Goal: Book appointment/travel/reservation

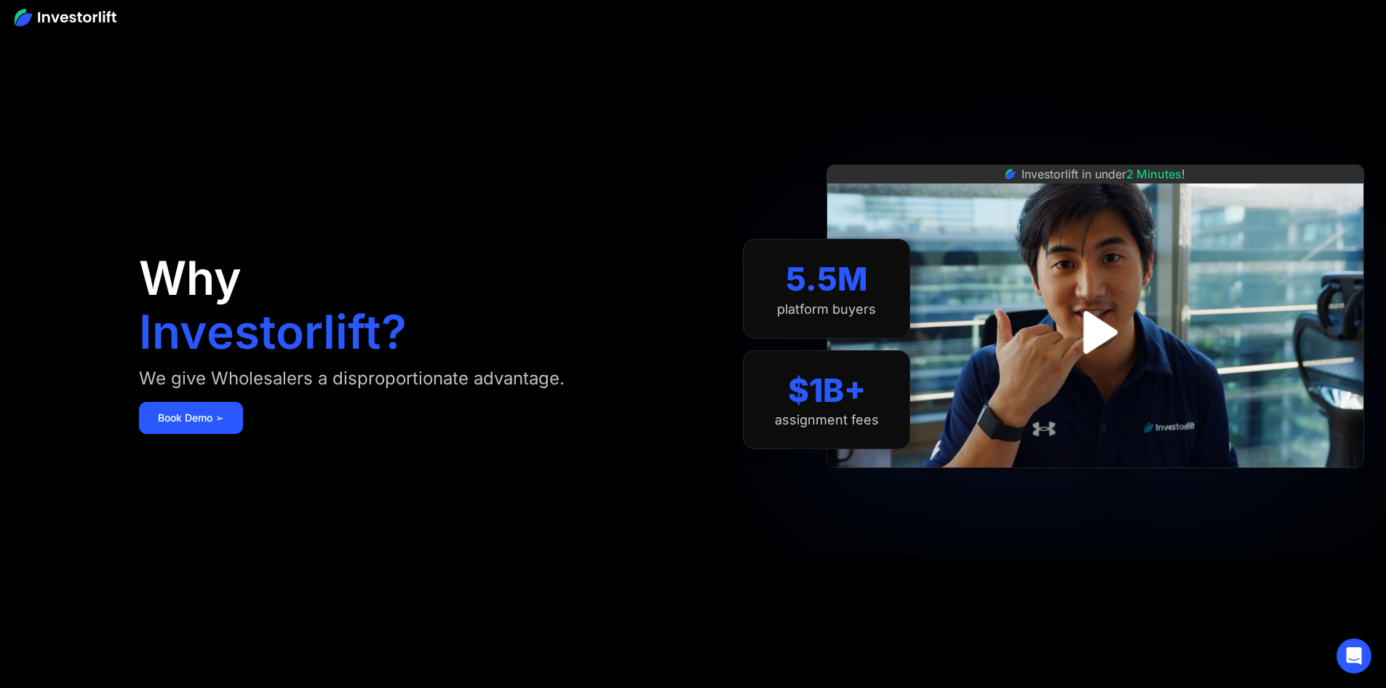
click at [693, 74] on div "Why Investorlift? We give Wholesalers a disproportionate advantage. Book Demo ➢" at bounding box center [416, 344] width 554 height 600
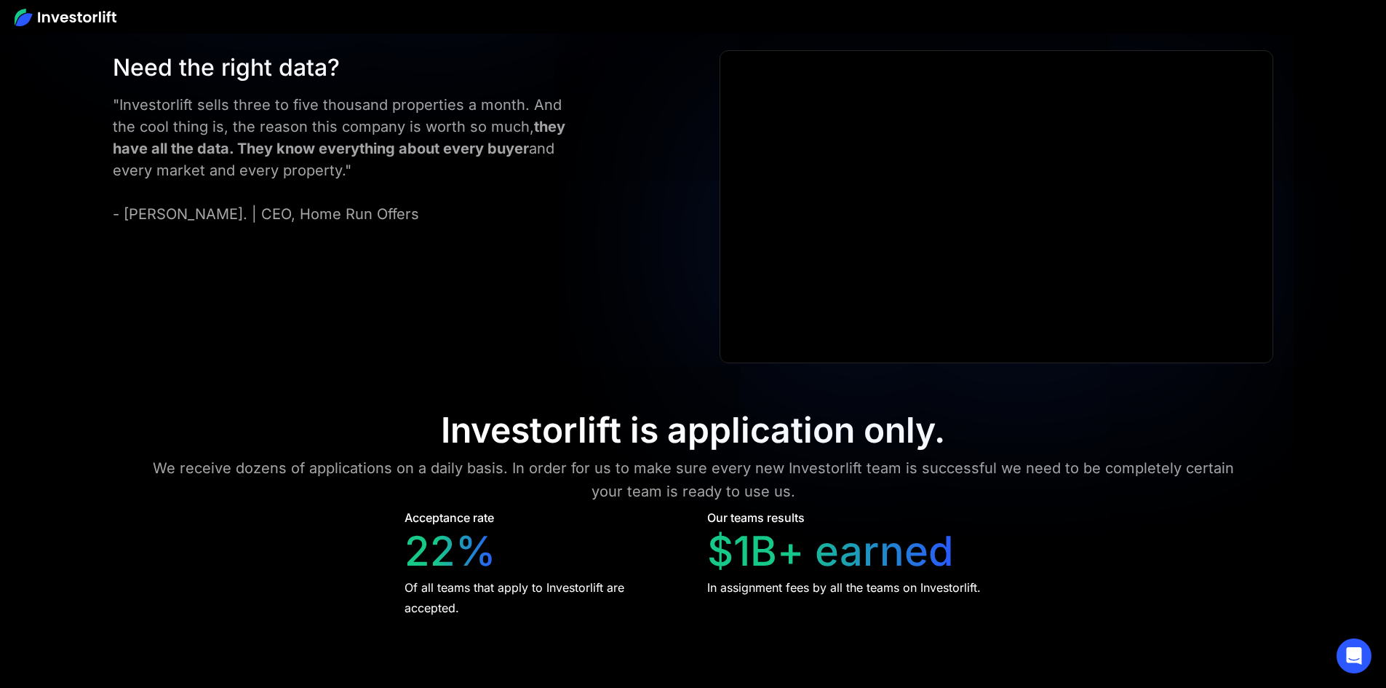
scroll to position [5820, 0]
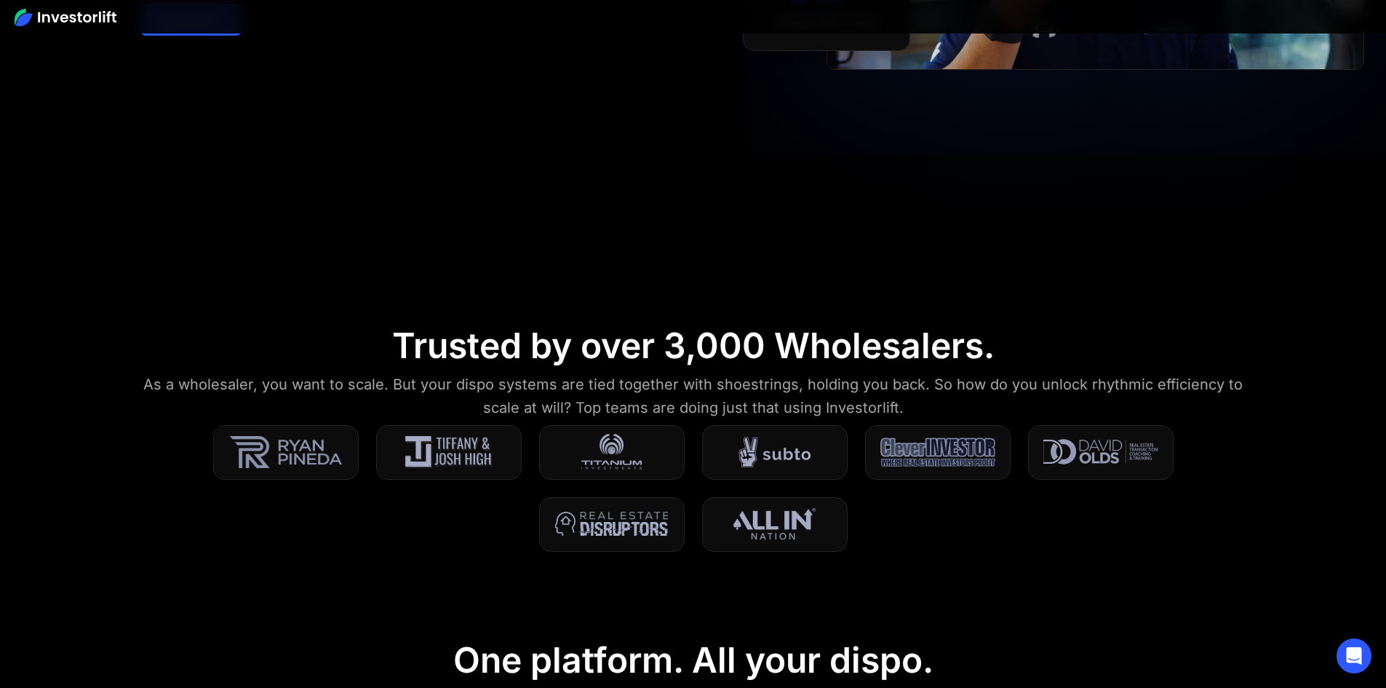
scroll to position [0, 0]
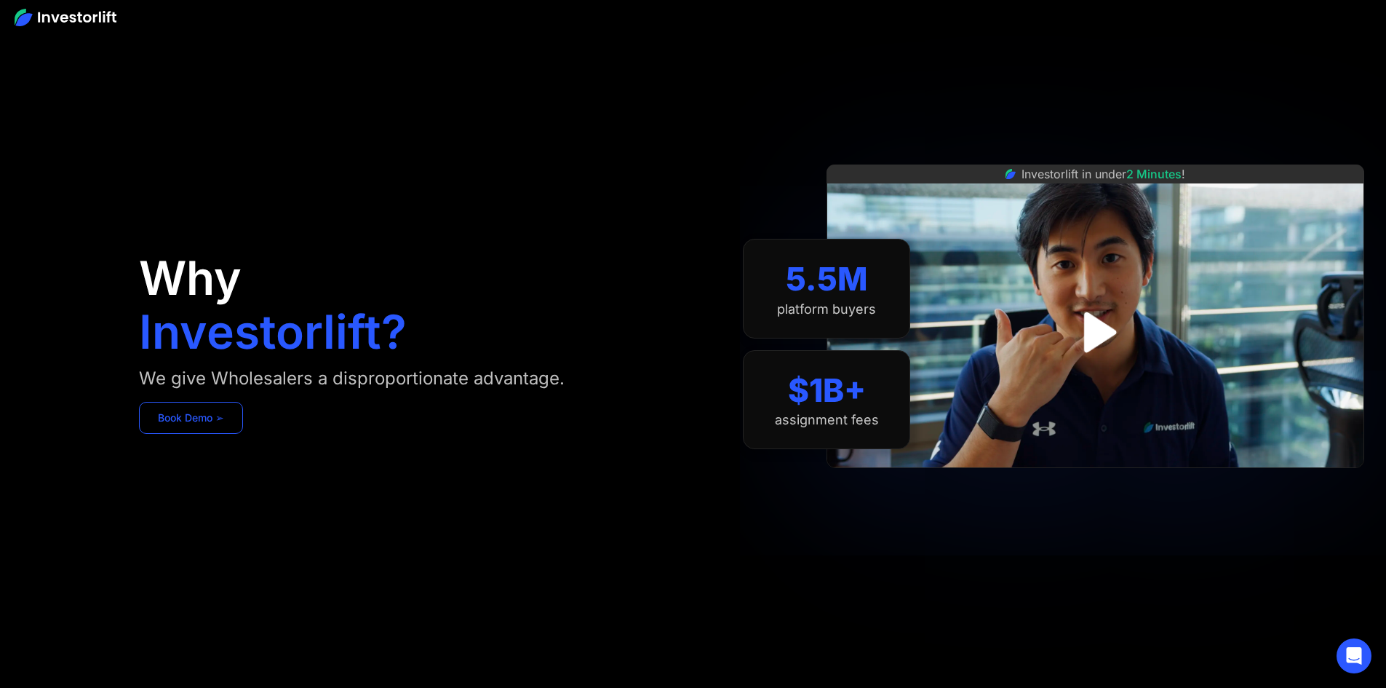
click at [243, 434] on link "Book Demo ➢" at bounding box center [191, 418] width 104 height 32
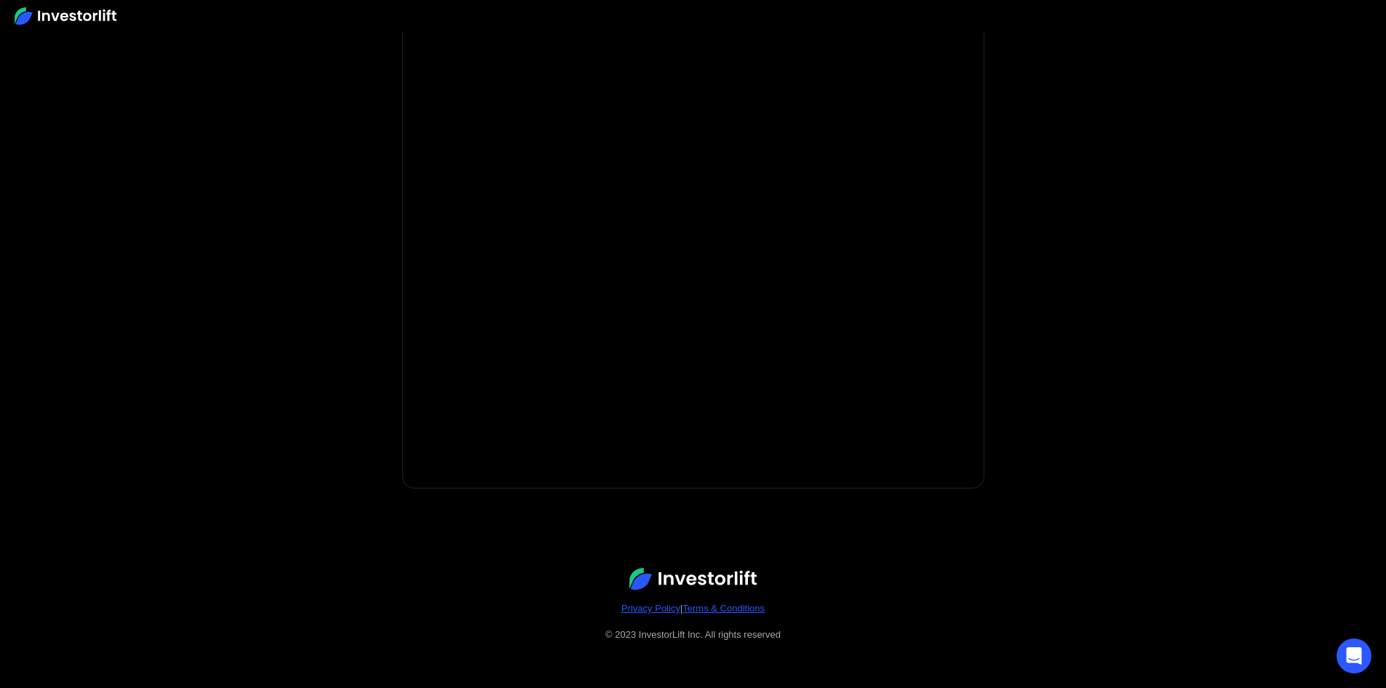
scroll to position [183, 0]
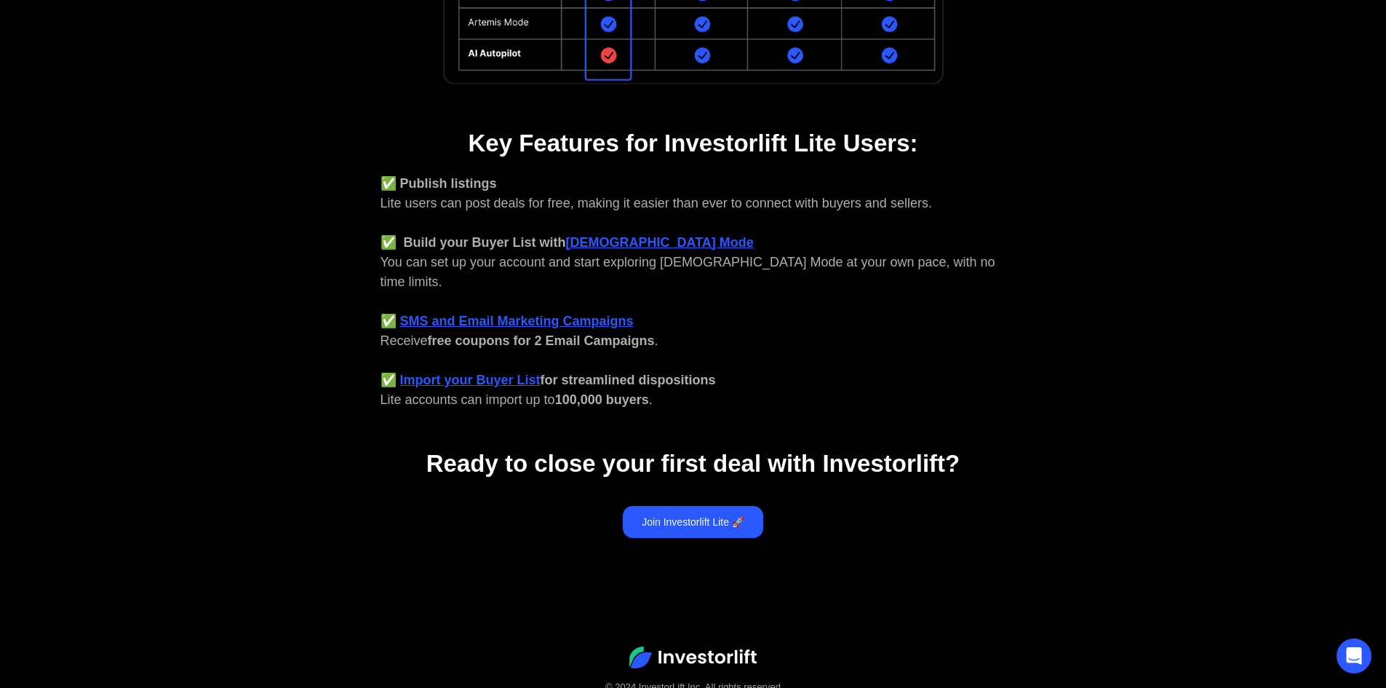
scroll to position [521, 0]
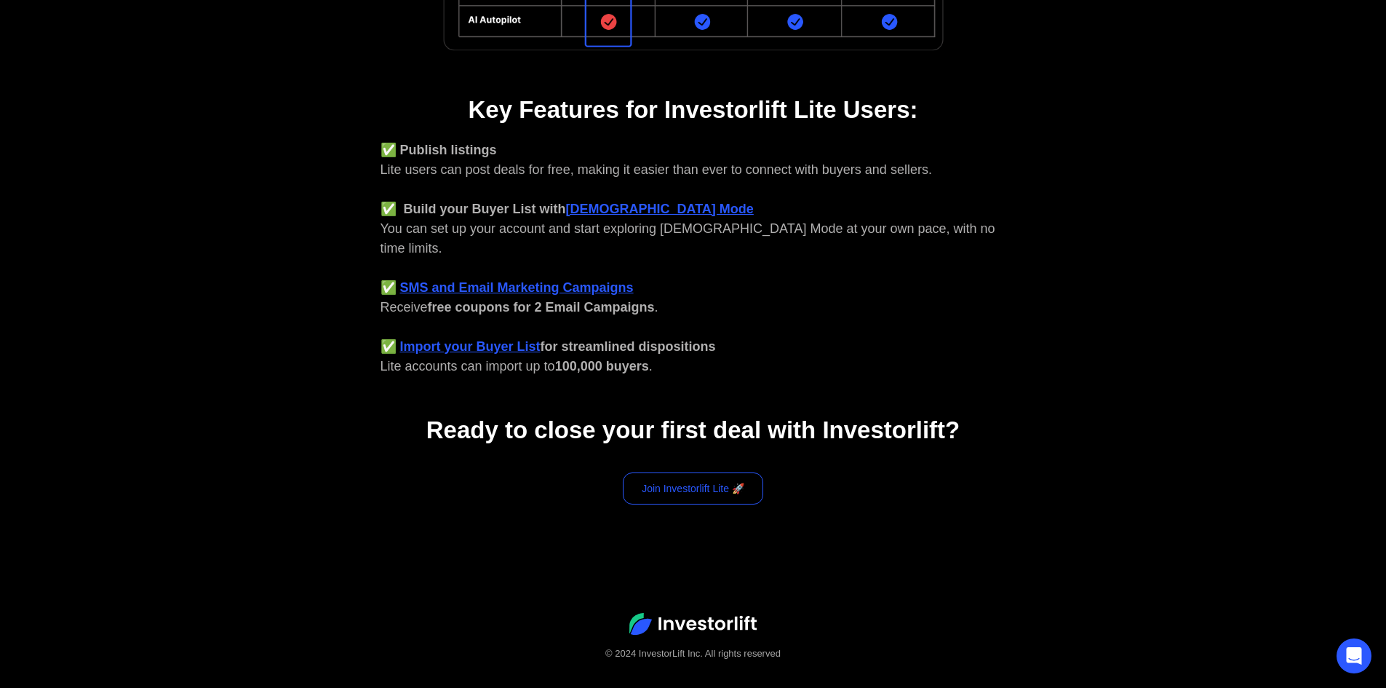
click at [693, 472] on link "Join Investorlift Lite 🚀" at bounding box center [693, 488] width 140 height 32
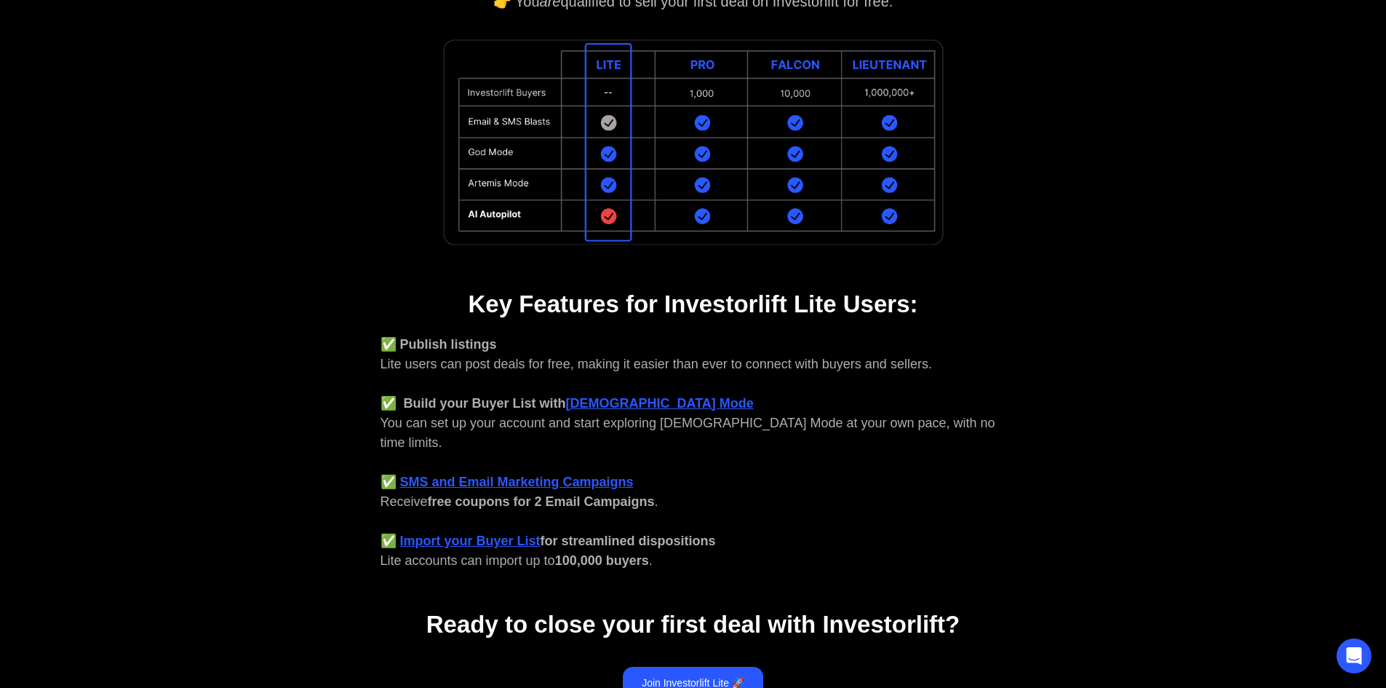
scroll to position [133, 0]
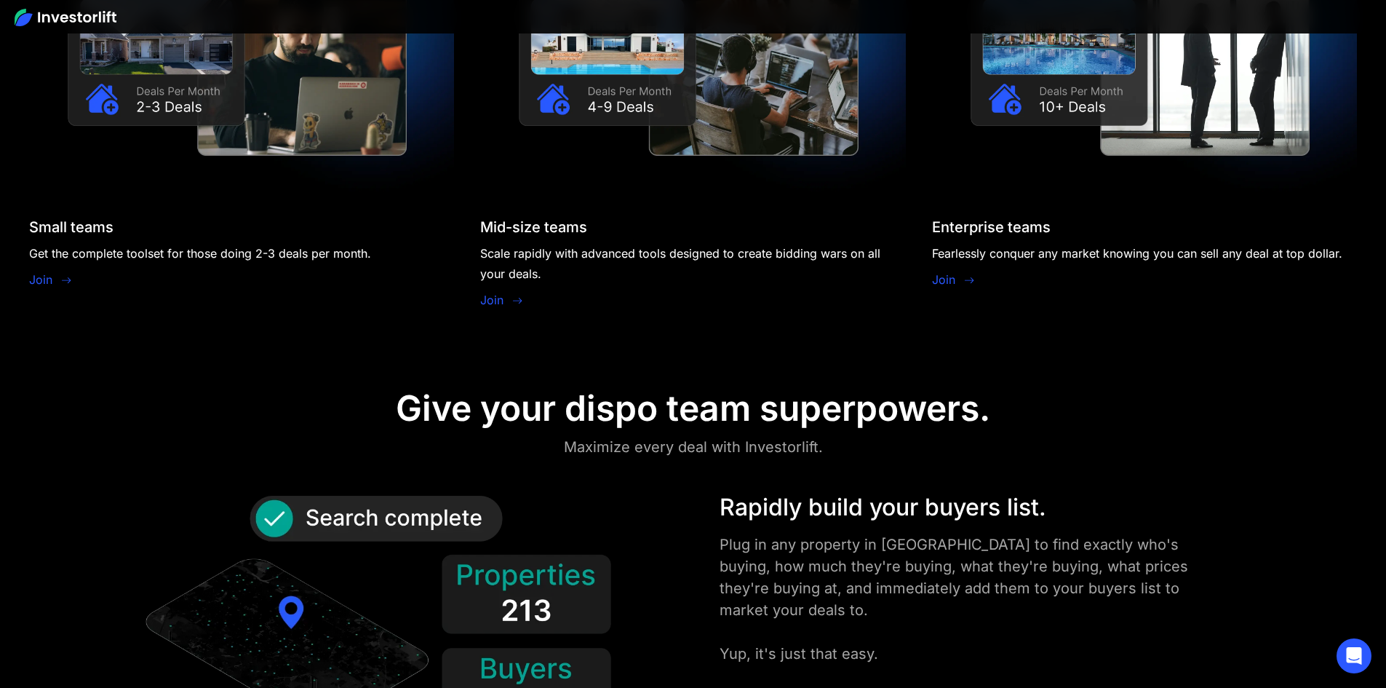
scroll to position [10, 0]
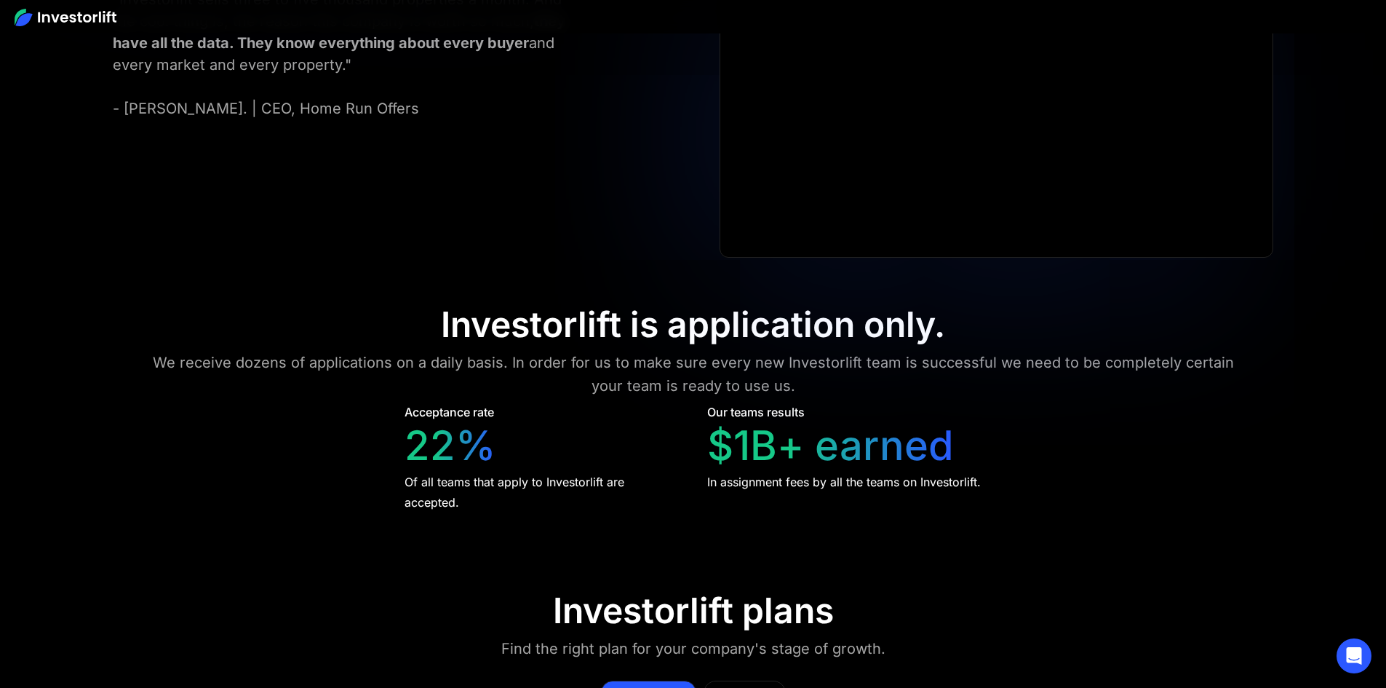
scroll to position [6012, 0]
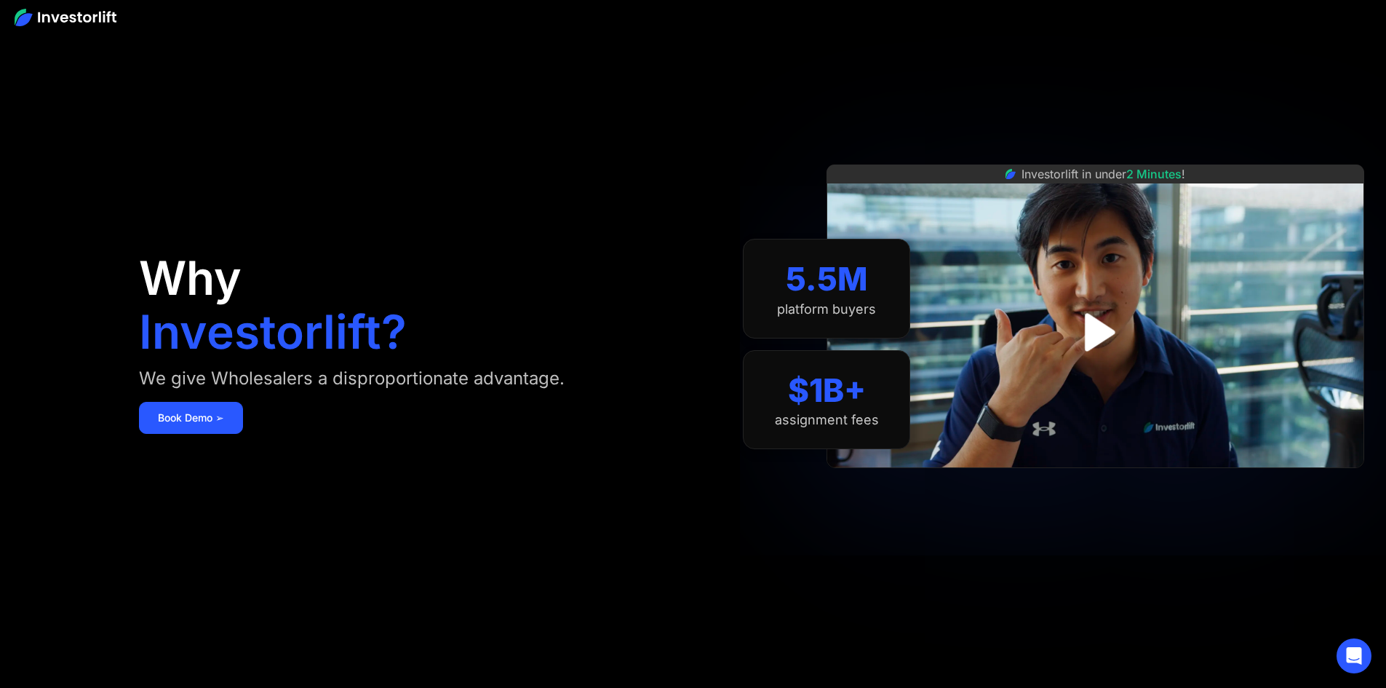
click at [289, 465] on div "Why Investorlift? We give Wholesalers a disproportionate advantage. Book Demo ➢" at bounding box center [416, 344] width 554 height 600
click at [243, 434] on link "Book Demo ➢" at bounding box center [191, 418] width 104 height 32
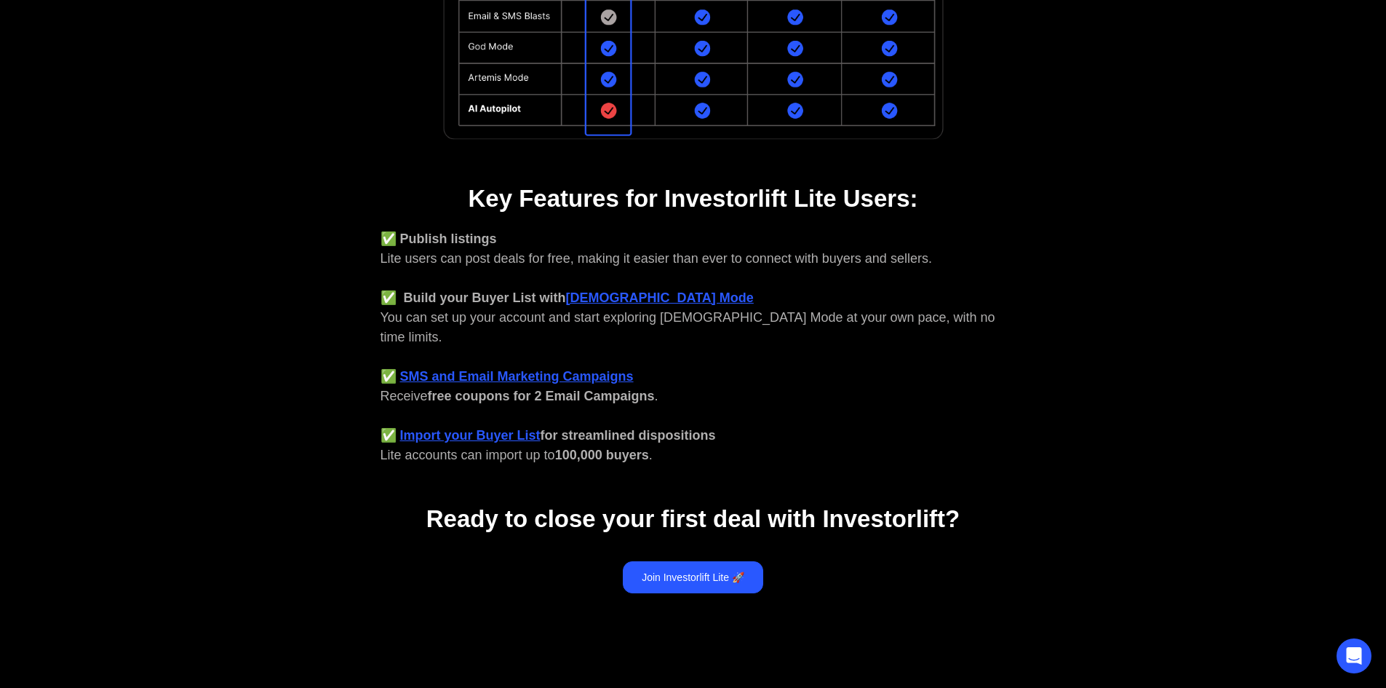
scroll to position [521, 0]
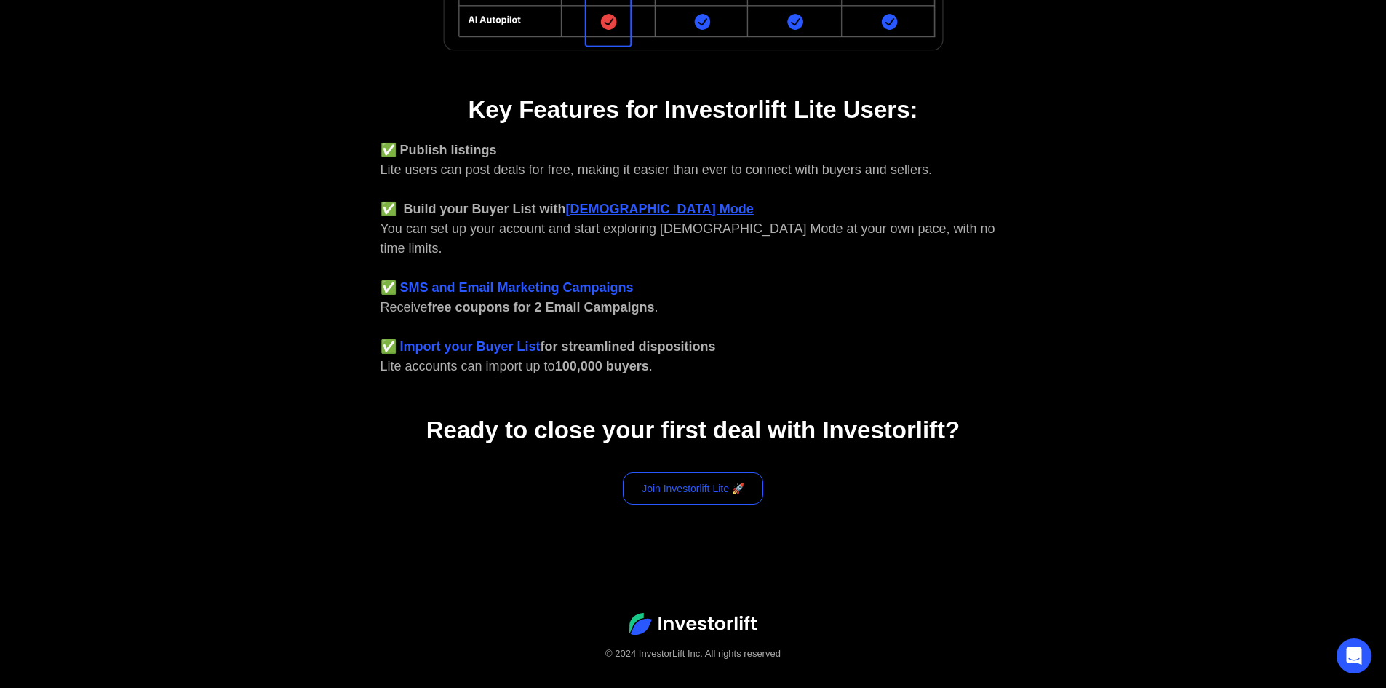
click at [684, 472] on link "Join Investorlift Lite 🚀" at bounding box center [693, 488] width 140 height 32
